Goal: Answer question/provide support: Share knowledge or assist other users

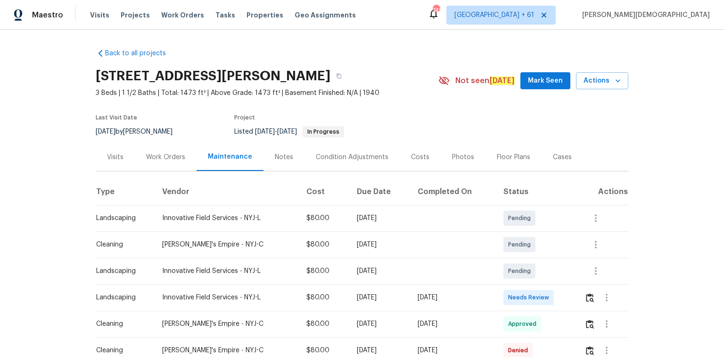
click at [595, 286] on div at bounding box center [606, 297] width 43 height 23
click at [586, 294] on img "button" at bounding box center [590, 297] width 8 height 9
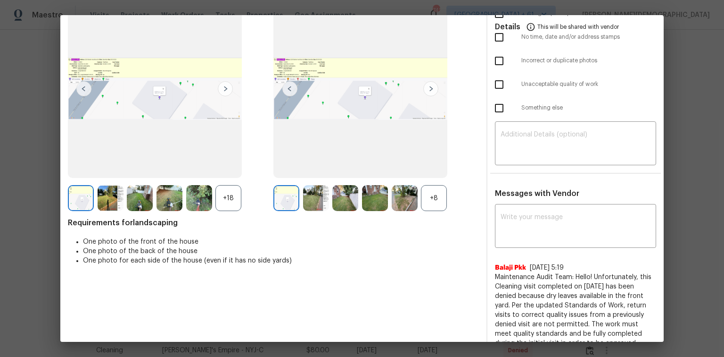
scroll to position [113, 0]
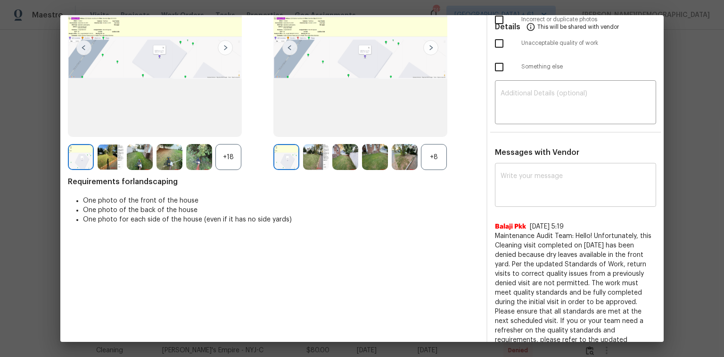
click at [522, 185] on textarea at bounding box center [576, 186] width 150 height 26
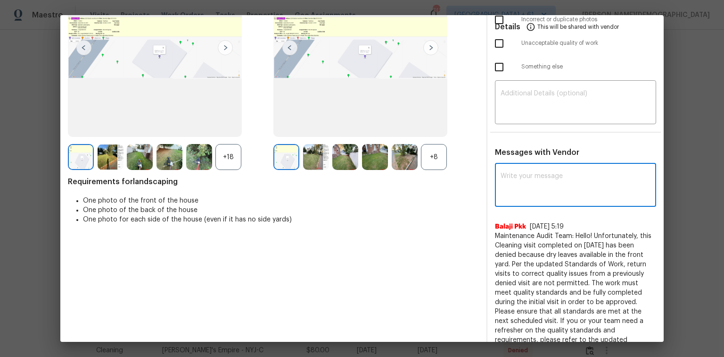
paste textarea "Maintenance Audit Team: Hello! Unfortunately, this landscaping visit completed …"
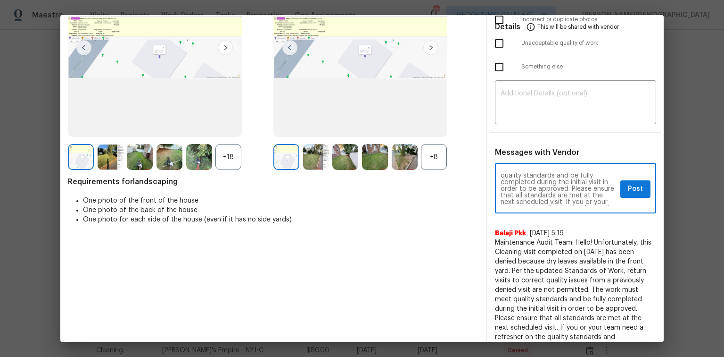
scroll to position [30, 0]
type textarea "Maintenance Audit Team: Hello! Unfortunately, this landscaping visit completed …"
click at [520, 104] on textarea at bounding box center [576, 103] width 150 height 26
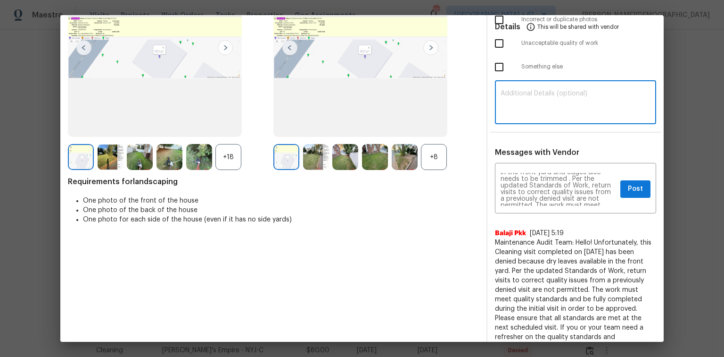
paste textarea "Maintenance Audit Team: Hello! Unfortunately, this landscaping visit completed …"
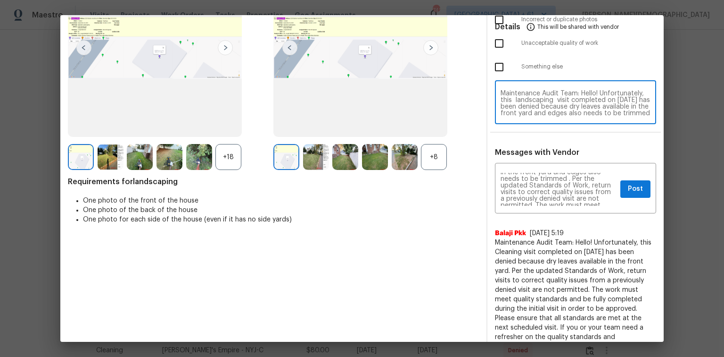
scroll to position [79, 0]
type textarea "Maintenance Audit Team: Hello! Unfortunately, this landscaping visit completed …"
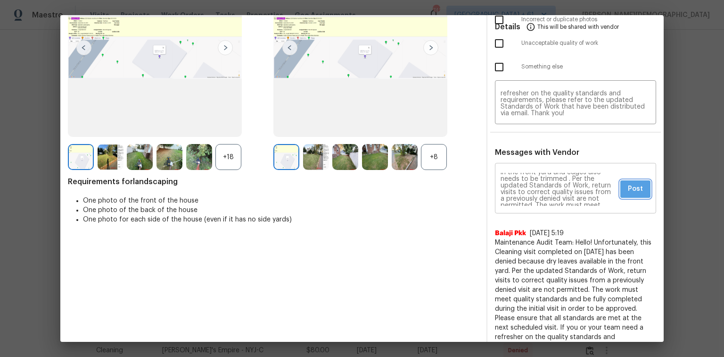
click at [634, 183] on span "Post" at bounding box center [635, 189] width 15 height 12
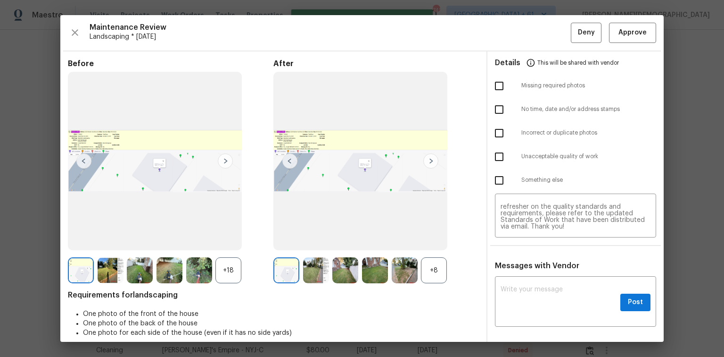
scroll to position [0, 0]
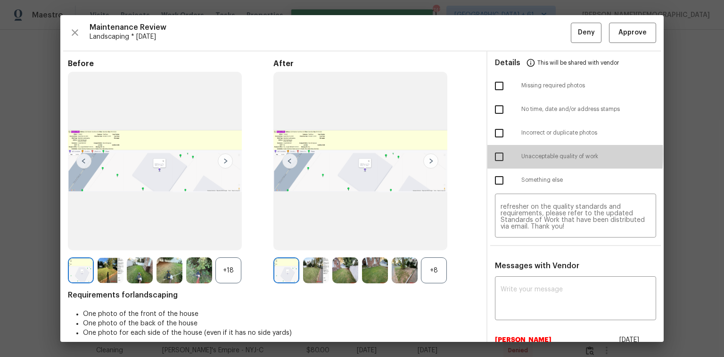
click at [494, 150] on input "checkbox" at bounding box center [500, 157] width 20 height 20
checkbox input "true"
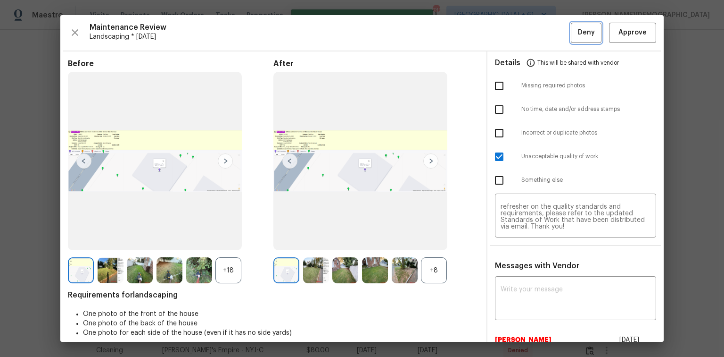
click at [578, 32] on span "Deny" at bounding box center [586, 33] width 17 height 12
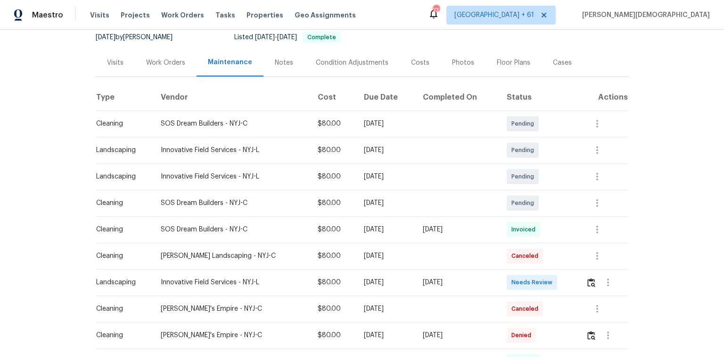
scroll to position [151, 0]
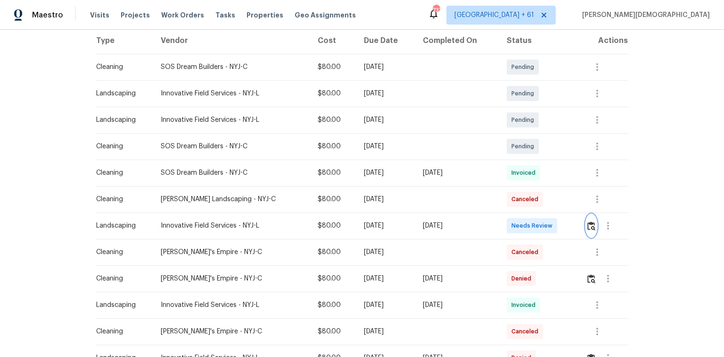
click at [586, 219] on button "button" at bounding box center [591, 225] width 11 height 23
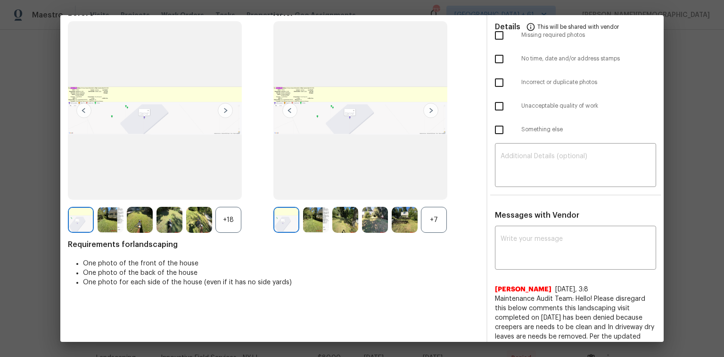
scroll to position [0, 0]
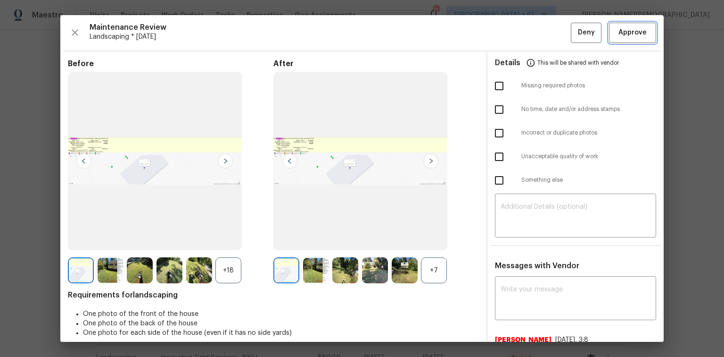
click at [622, 32] on span "Approve" at bounding box center [633, 33] width 28 height 12
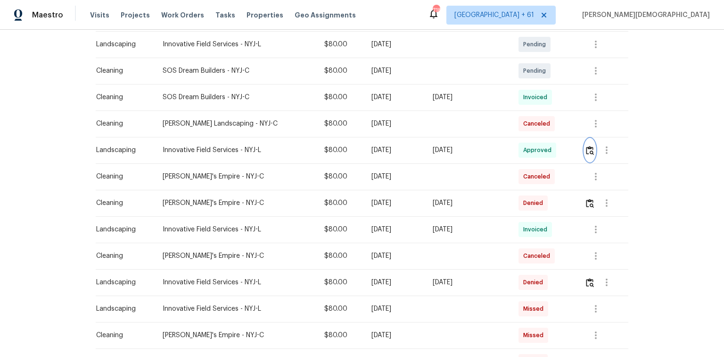
scroll to position [151, 0]
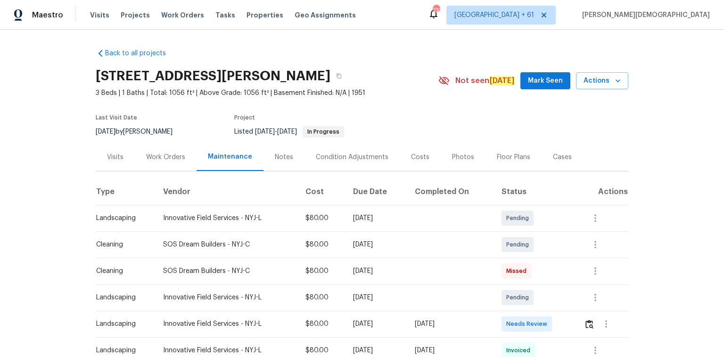
scroll to position [38, 0]
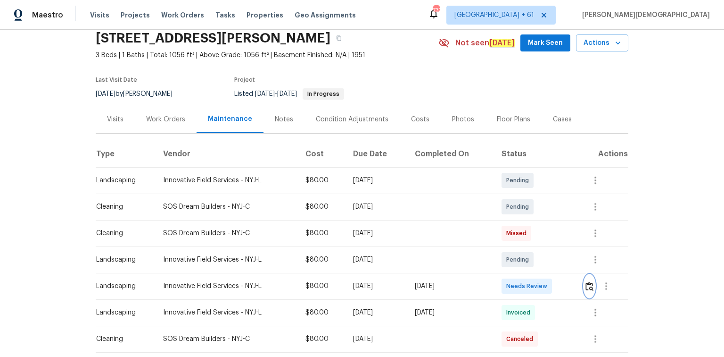
click at [587, 283] on img "button" at bounding box center [590, 286] width 8 height 9
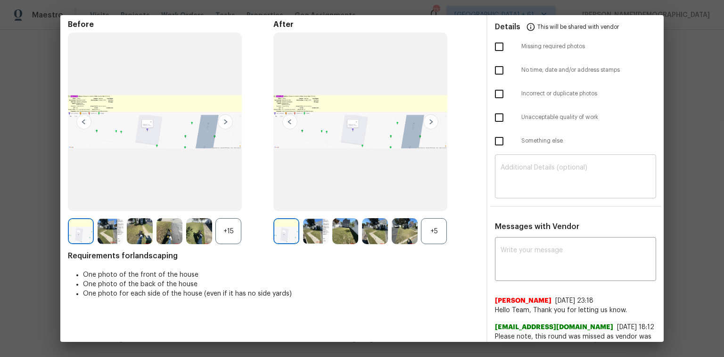
scroll to position [0, 0]
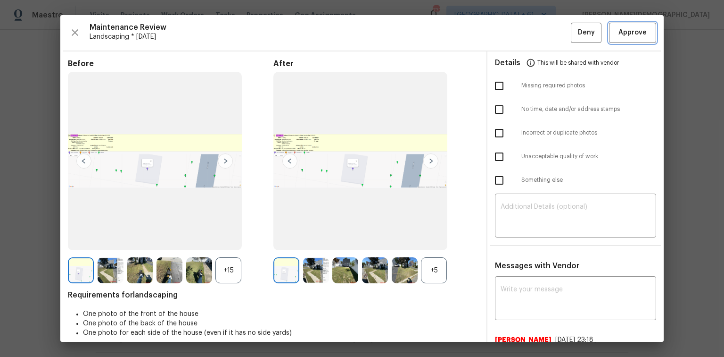
click at [624, 30] on span "Approve" at bounding box center [633, 33] width 28 height 12
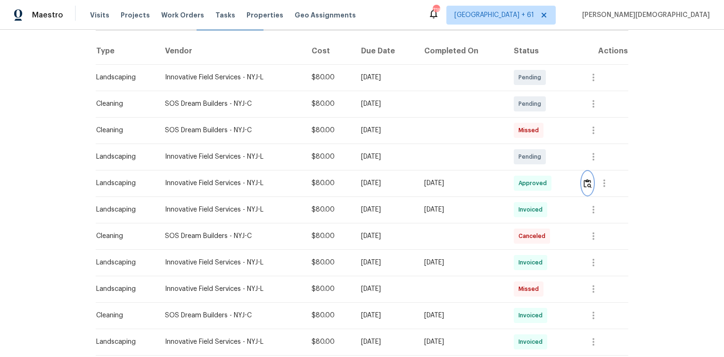
scroll to position [151, 0]
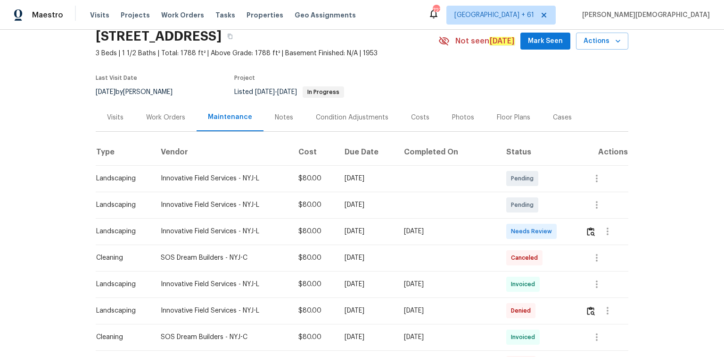
scroll to position [113, 0]
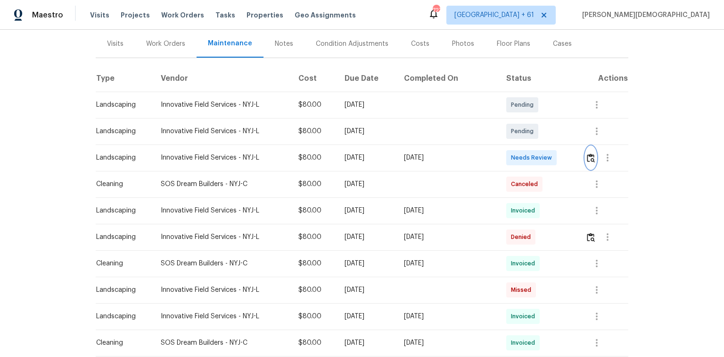
click at [515, 153] on img "button" at bounding box center [591, 157] width 8 height 9
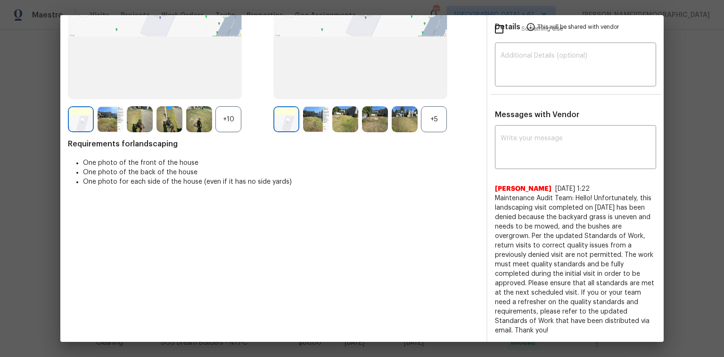
scroll to position [0, 0]
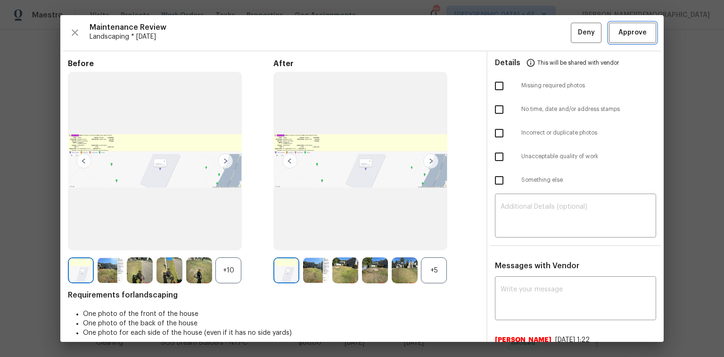
click at [515, 34] on span "Approve" at bounding box center [633, 33] width 32 height 12
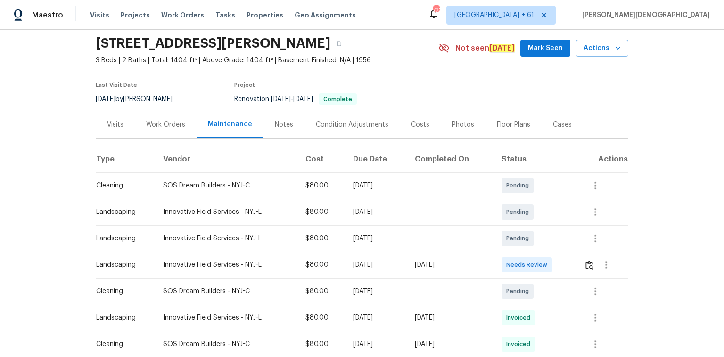
scroll to position [75, 0]
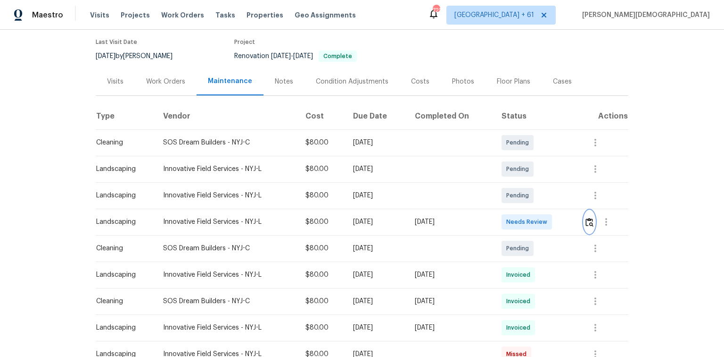
click at [515, 217] on img "button" at bounding box center [590, 221] width 8 height 9
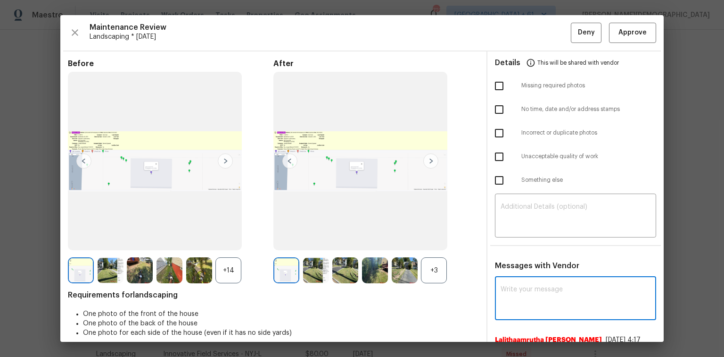
click at [515, 238] on textarea at bounding box center [576, 299] width 150 height 26
paste textarea "Maintenance Audit Team: Hello! Unfortunately, this landscaping visit completed …"
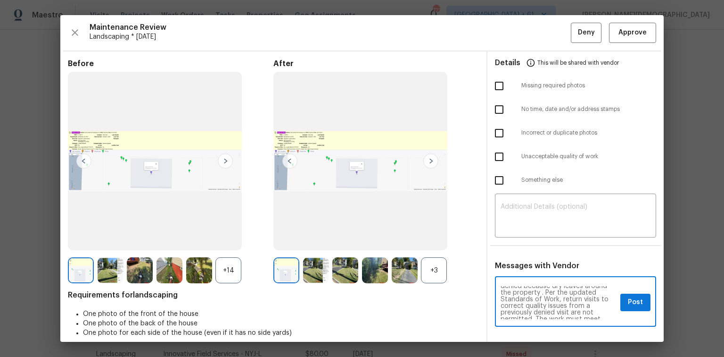
scroll to position [0, 0]
type textarea "Maintenance Audit Team: Hello! Unfortunately, this landscaping visit completed …"
click at [515, 196] on div "​" at bounding box center [575, 217] width 161 height 42
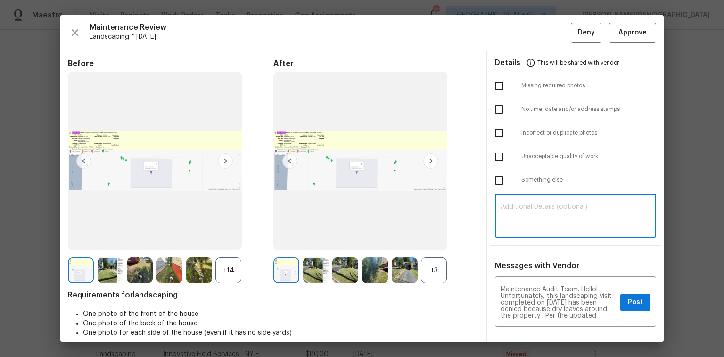
paste textarea "Maintenance Audit Team: Hello! Unfortunately, this landscaping visit completed …"
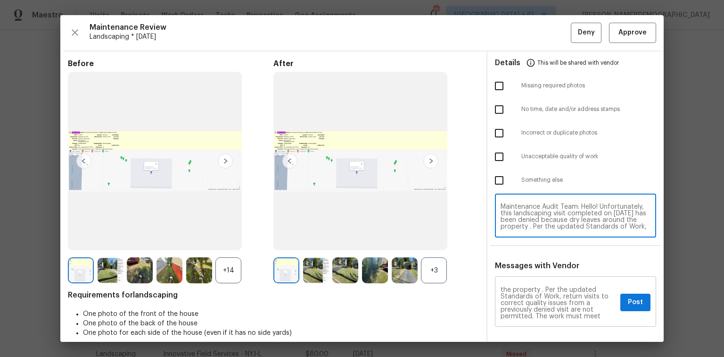
scroll to position [38, 0]
type textarea "Maintenance Audit Team: Hello! Unfortunately, this landscaping visit completed …"
click at [515, 238] on span "Post" at bounding box center [635, 302] width 15 height 12
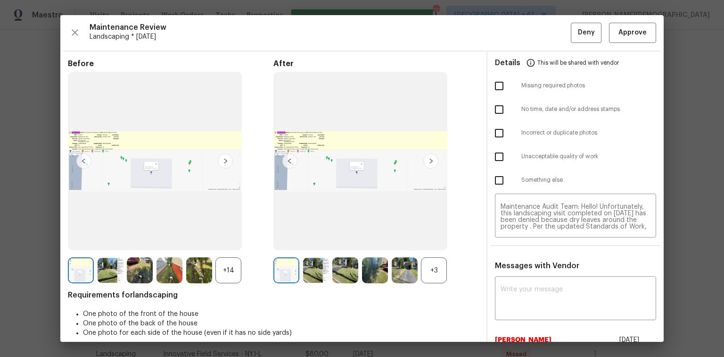
scroll to position [0, 0]
click at [493, 147] on input "checkbox" at bounding box center [500, 157] width 20 height 20
checkbox input "true"
click at [515, 38] on button "Deny" at bounding box center [586, 33] width 31 height 20
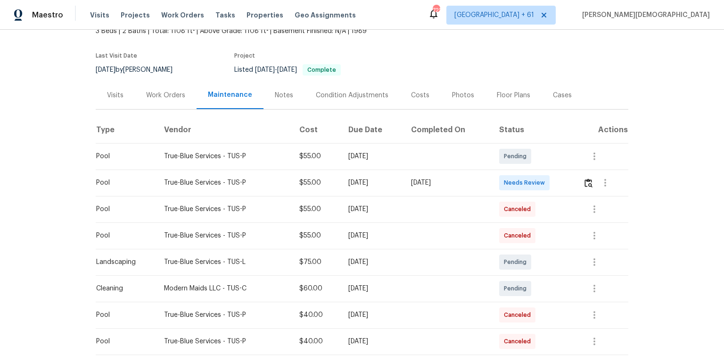
scroll to position [75, 0]
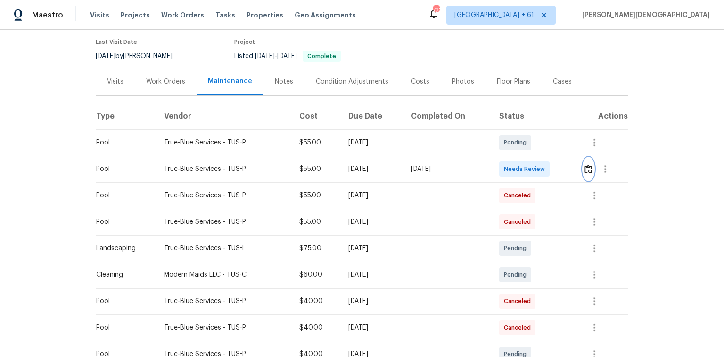
click at [515, 166] on img "button" at bounding box center [589, 169] width 8 height 9
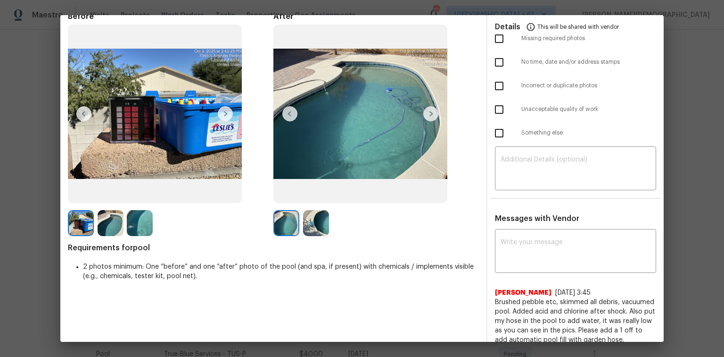
scroll to position [0, 0]
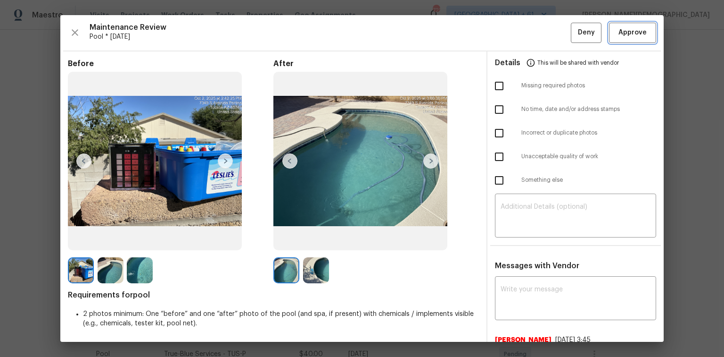
click at [515, 40] on button "Approve" at bounding box center [632, 33] width 47 height 20
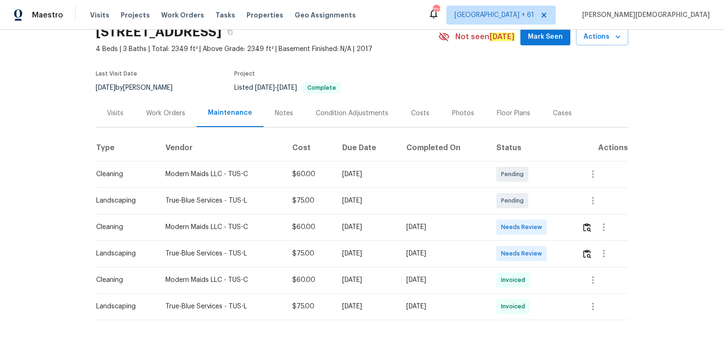
scroll to position [64, 0]
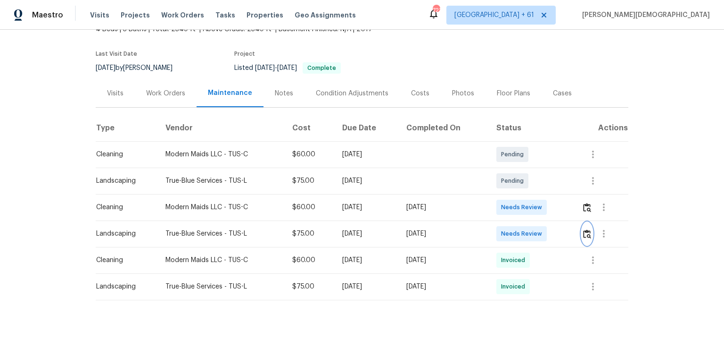
click at [515, 229] on img "button" at bounding box center [587, 233] width 8 height 9
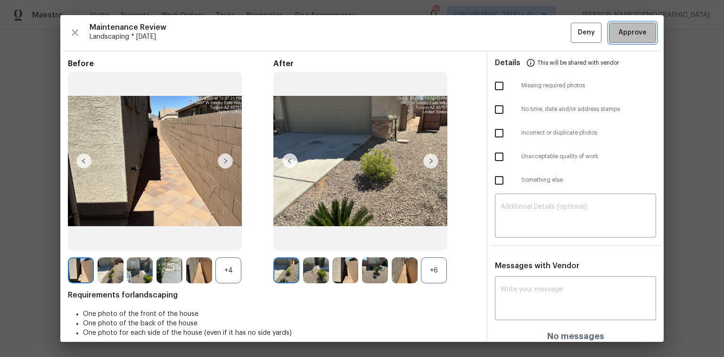
click at [515, 35] on span "Approve" at bounding box center [633, 33] width 32 height 12
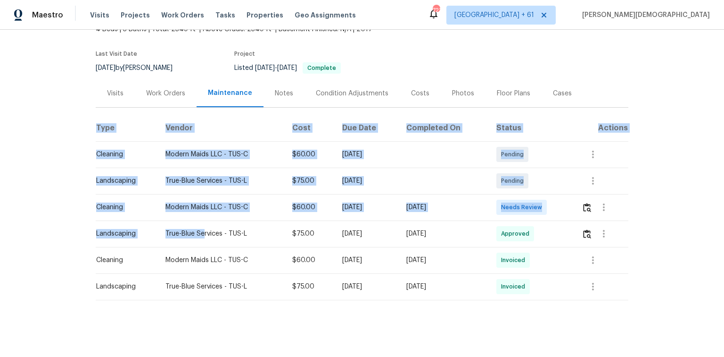
drag, startPoint x: 82, startPoint y: 222, endPoint x: 201, endPoint y: 226, distance: 118.9
click at [199, 226] on div "Back to all projects 6457 W Smoky Falls Way, Tucson, AZ 85757 4 Beds | 3 Baths …" at bounding box center [362, 193] width 724 height 327
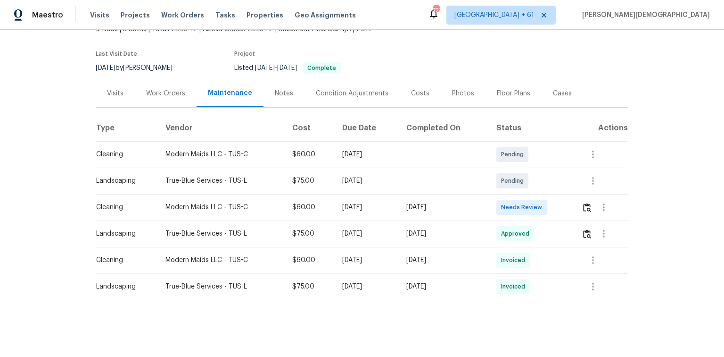
drag, startPoint x: 202, startPoint y: 226, endPoint x: 202, endPoint y: 205, distance: 21.7
click at [202, 222] on td "True-Blue Services - TUS-L" at bounding box center [221, 233] width 127 height 26
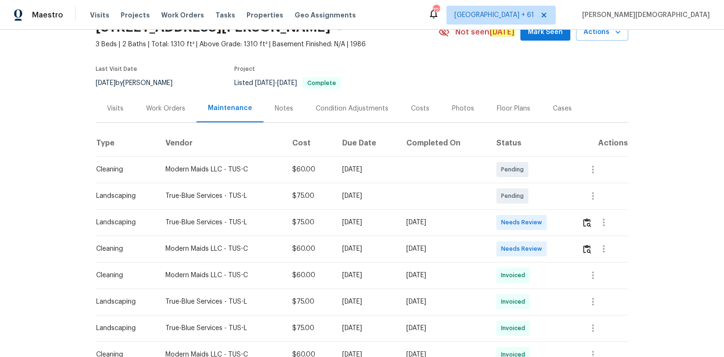
scroll to position [75, 0]
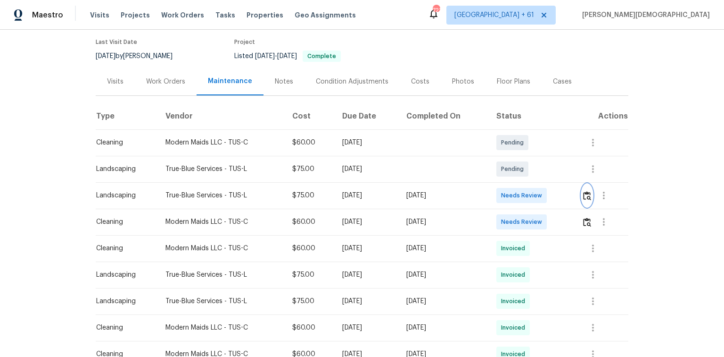
click at [515, 191] on img "button" at bounding box center [587, 195] width 8 height 9
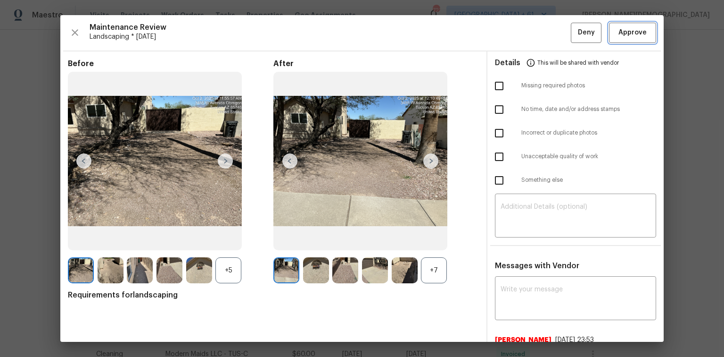
click at [515, 32] on span "Approve" at bounding box center [633, 33] width 28 height 12
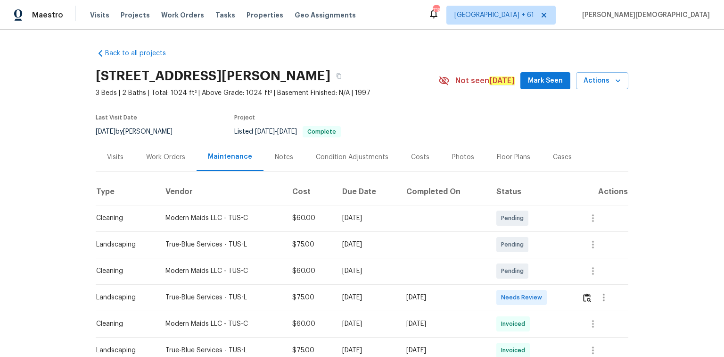
click at [515, 238] on div at bounding box center [605, 297] width 46 height 23
click at [515, 238] on img "button" at bounding box center [587, 297] width 8 height 9
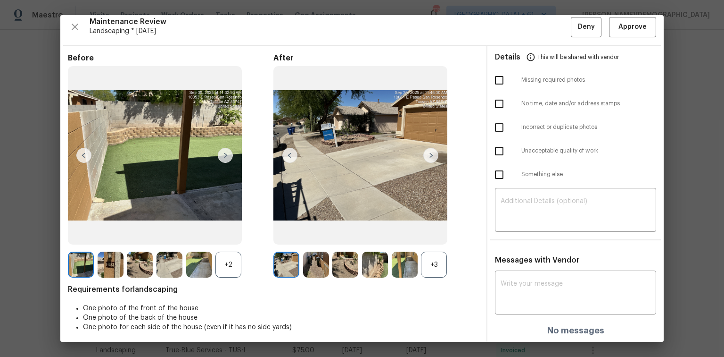
scroll to position [8, 0]
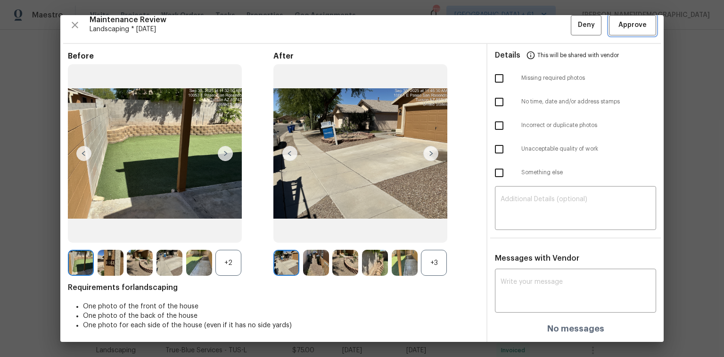
click at [515, 33] on button "Approve" at bounding box center [632, 25] width 47 height 20
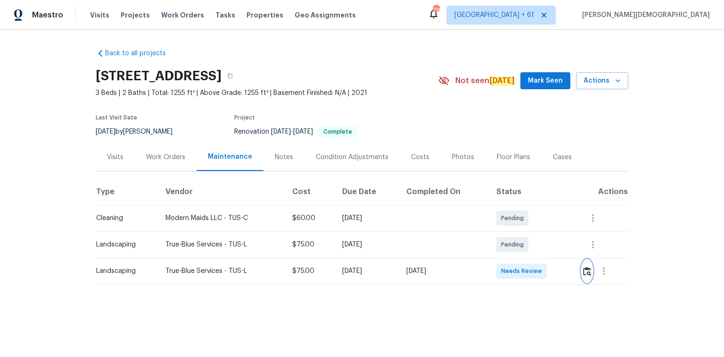
click at [515, 238] on button "button" at bounding box center [587, 270] width 11 height 23
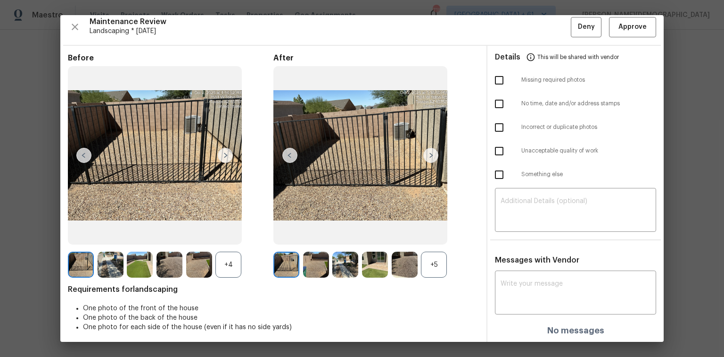
scroll to position [8, 0]
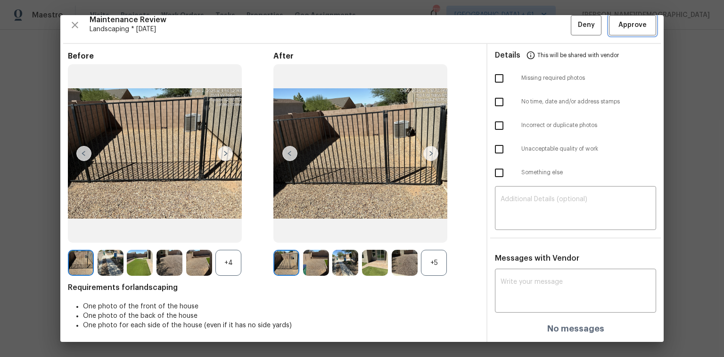
click at [515, 18] on button "Approve" at bounding box center [632, 25] width 47 height 20
